Goal: Navigation & Orientation: Find specific page/section

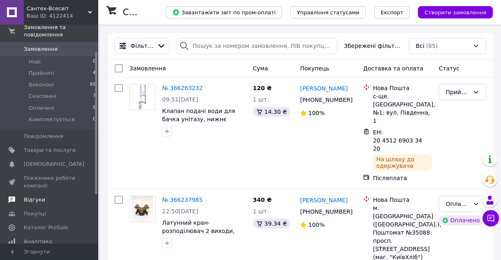
click at [57, 196] on span "Відгуки" at bounding box center [50, 199] width 52 height 7
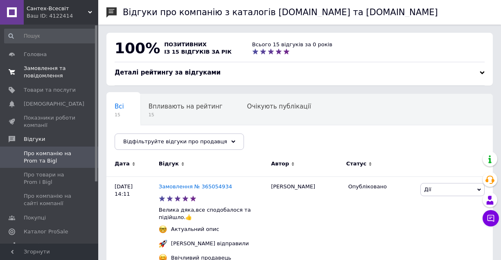
click at [57, 79] on span "Замовлення та повідомлення" at bounding box center [50, 72] width 52 height 15
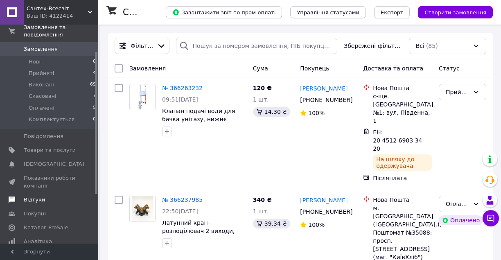
click at [38, 196] on span "Відгуки" at bounding box center [34, 199] width 21 height 7
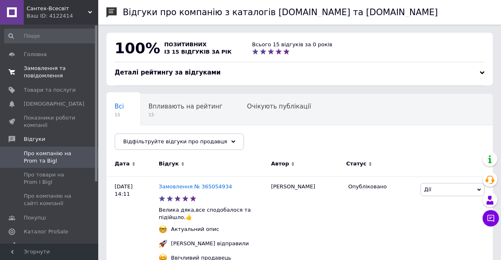
click at [31, 68] on span "Замовлення та повідомлення" at bounding box center [50, 72] width 52 height 15
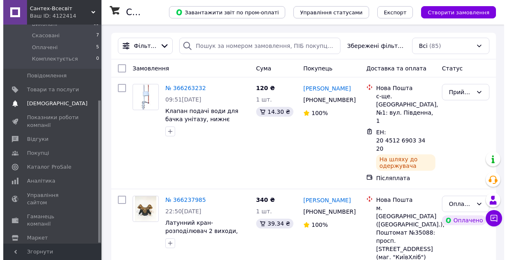
scroll to position [116, 0]
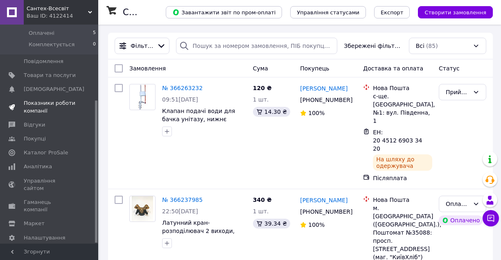
click at [43, 100] on span "Показники роботи компанії" at bounding box center [50, 107] width 52 height 15
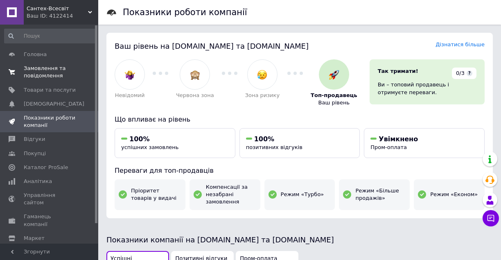
click at [41, 68] on span "Замовлення та повідомлення" at bounding box center [50, 72] width 52 height 15
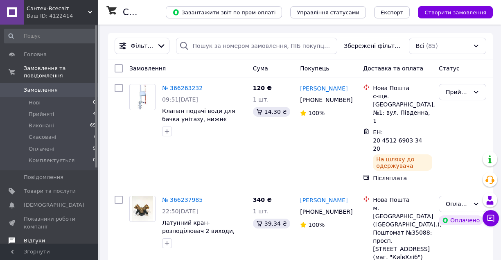
click at [57, 237] on span "Відгуки" at bounding box center [50, 240] width 52 height 7
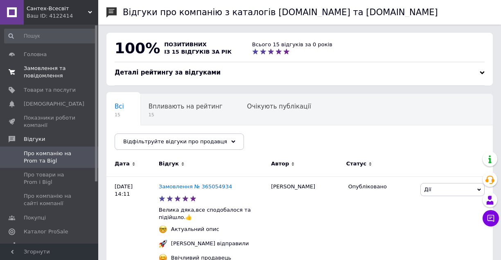
click at [41, 68] on span "Замовлення та повідомлення" at bounding box center [50, 72] width 52 height 15
